Goal: Find specific fact: Find specific fact

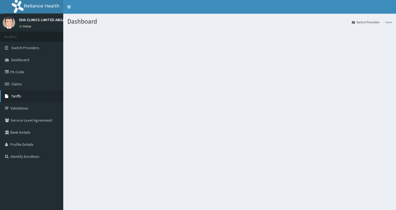
click at [15, 95] on span "Tariffs" at bounding box center [16, 96] width 10 height 5
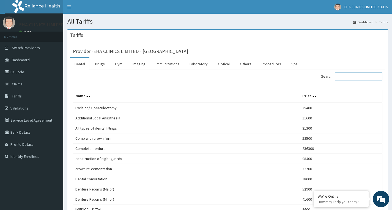
click at [369, 75] on input "Search:" at bounding box center [358, 76] width 47 height 8
click at [103, 63] on link "Drugs" at bounding box center [100, 64] width 18 height 12
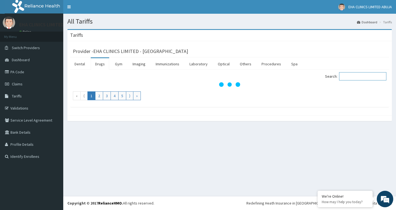
click at [351, 76] on input "Search:" at bounding box center [362, 76] width 47 height 8
click at [350, 76] on input "COCODAMOL" at bounding box center [362, 76] width 47 height 8
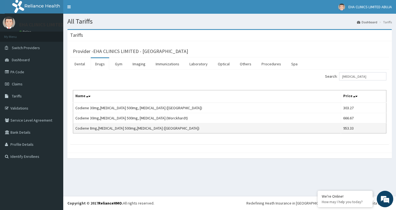
click at [223, 126] on td "Codiene 8mg,Paracetamol 500mg,Co-codamol (Bristol)" at bounding box center [207, 128] width 268 height 10
drag, startPoint x: 357, startPoint y: 129, endPoint x: 317, endPoint y: 131, distance: 39.6
click at [317, 131] on tr "Codiene 8mg,Paracetamol 500mg,Co-codamol (Bristol) 953.33" at bounding box center [229, 128] width 313 height 10
copy tr "953.33"
click at [351, 129] on td "953.33" at bounding box center [363, 128] width 45 height 10
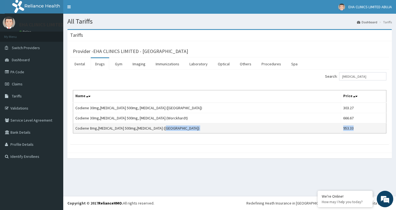
drag, startPoint x: 349, startPoint y: 128, endPoint x: 323, endPoint y: 131, distance: 26.4
click at [323, 131] on tr "Codiene 8mg,Paracetamol 500mg,Co-codamol (Bristol) 953.33" at bounding box center [229, 128] width 313 height 10
copy tr "953.33"
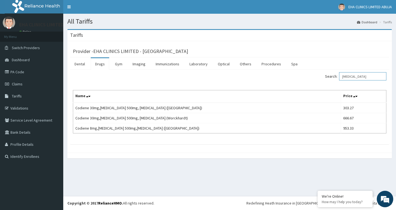
drag, startPoint x: 366, startPoint y: 77, endPoint x: 296, endPoint y: 85, distance: 71.1
click at [312, 78] on div "Search: CO-CODAMOL" at bounding box center [310, 77] width 153 height 10
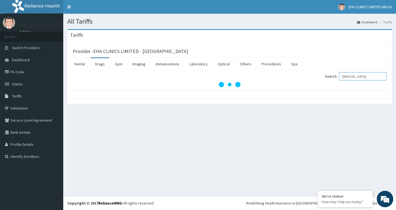
type input "MECLIZINE"
